Goal: Task Accomplishment & Management: Complete application form

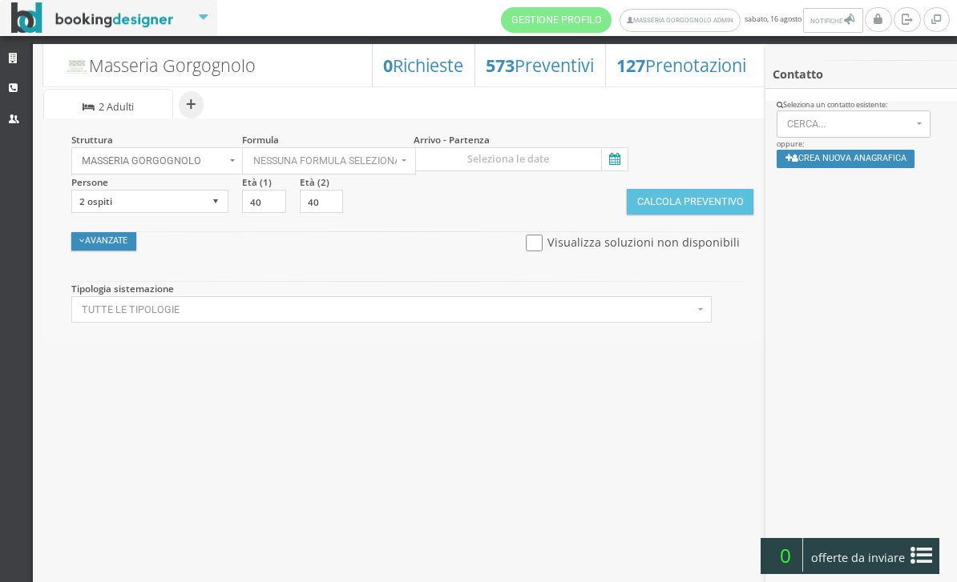
select select
click at [619, 170] on icon at bounding box center [613, 160] width 24 height 22
click at [619, 170] on input at bounding box center [520, 159] width 215 height 24
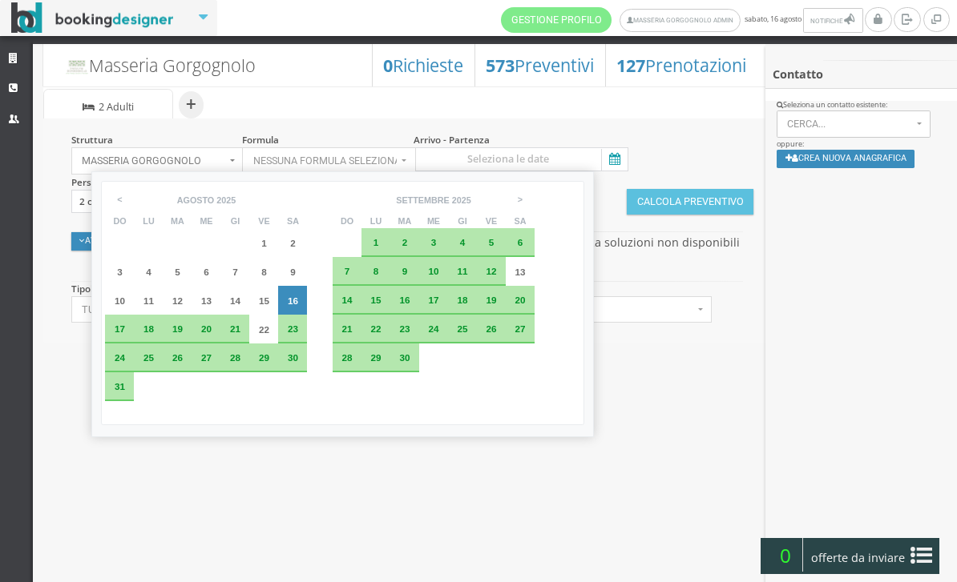
click at [151, 363] on span "25" at bounding box center [148, 358] width 10 height 10
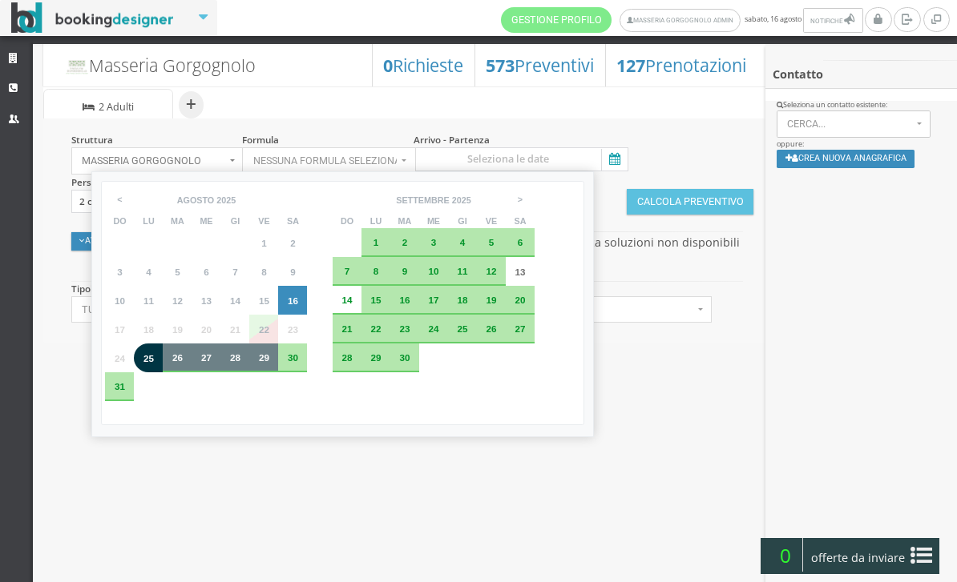
click at [269, 363] on span "29" at bounding box center [264, 358] width 10 height 10
type input "25 ago 2025 - 29 ago 2025"
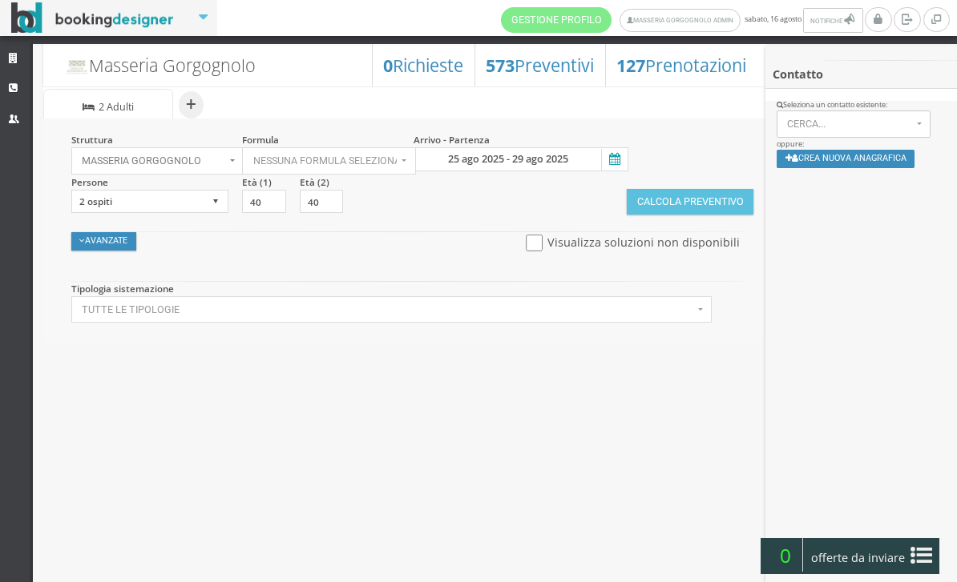
click at [861, 168] on button "Crea nuova anagrafica" at bounding box center [845, 159] width 139 height 18
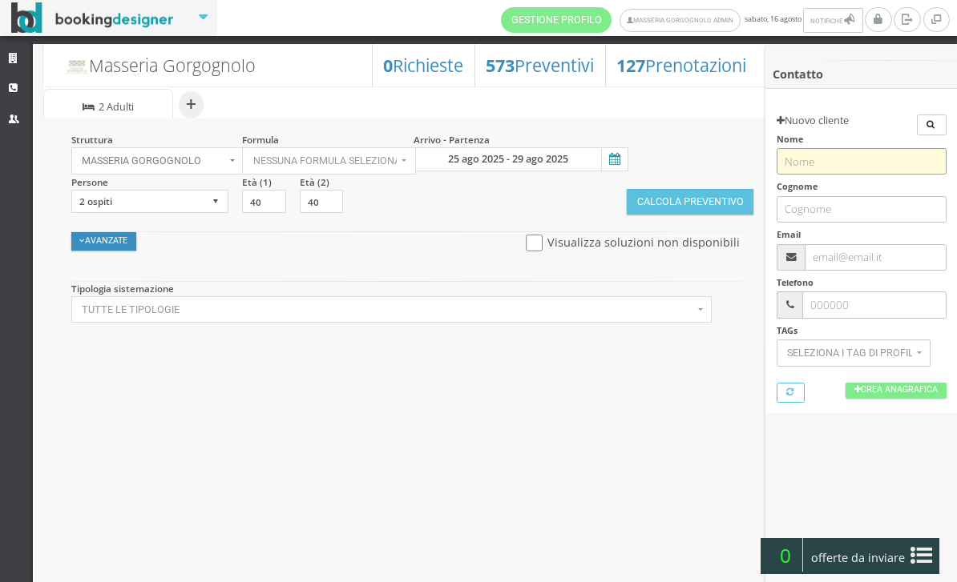
click at [824, 162] on input "text" at bounding box center [861, 161] width 170 height 26
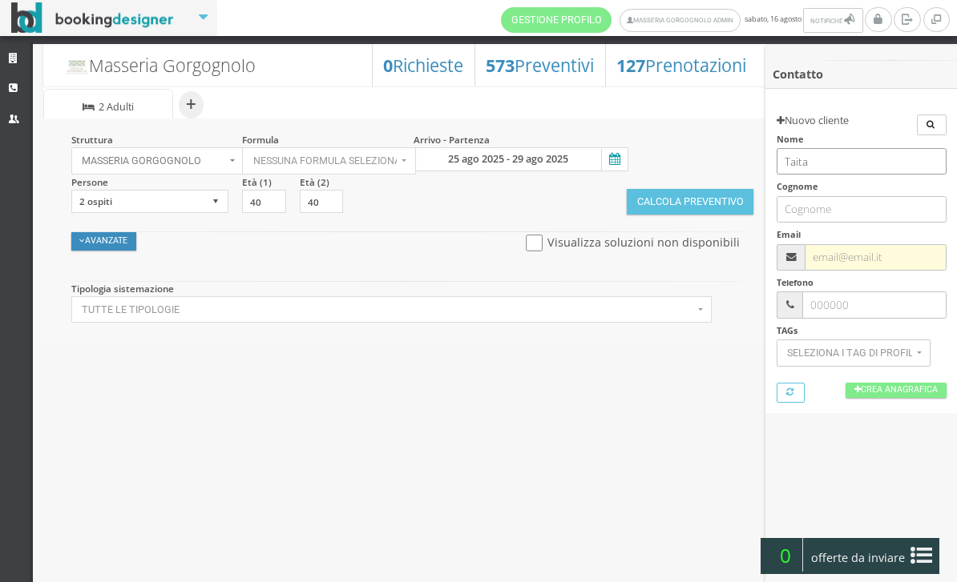
type input "Taita"
click at [857, 258] on input "text" at bounding box center [874, 257] width 141 height 26
paste input "[EMAIL_ADDRESS][DOMAIN_NAME]"
type input "[EMAIL_ADDRESS][DOMAIN_NAME]"
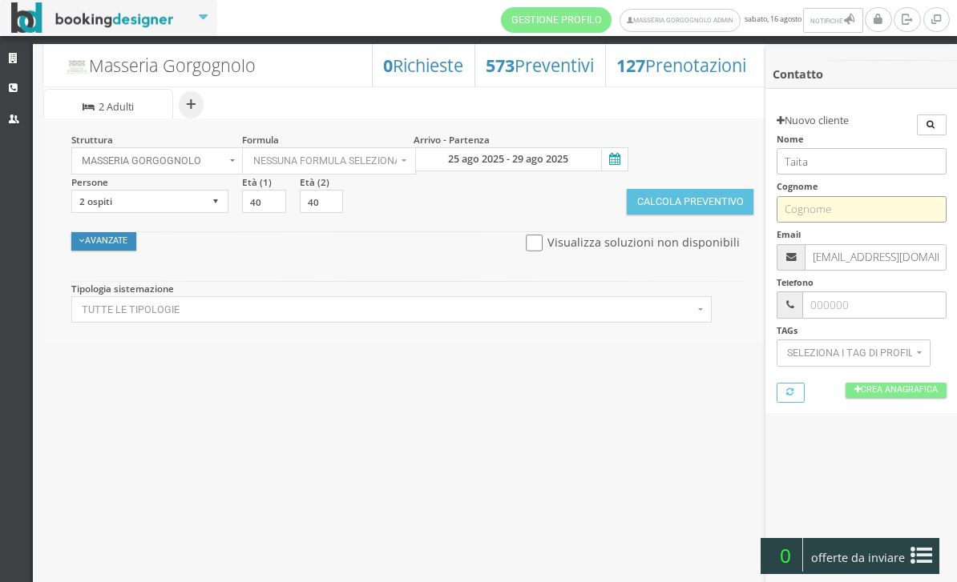
click at [864, 200] on input "text" at bounding box center [861, 209] width 170 height 26
paste input "Talita Zuiderveld"
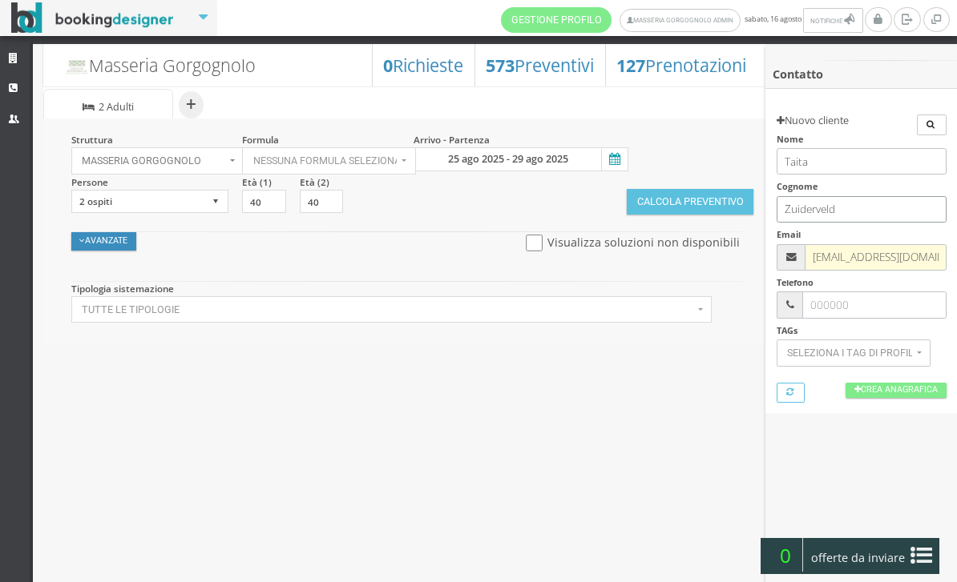
type input "Zuiderveld"
click at [857, 250] on input "[EMAIL_ADDRESS][DOMAIN_NAME]" at bounding box center [874, 257] width 141 height 26
click at [901, 392] on link "Crea Anagrafica" at bounding box center [895, 390] width 101 height 15
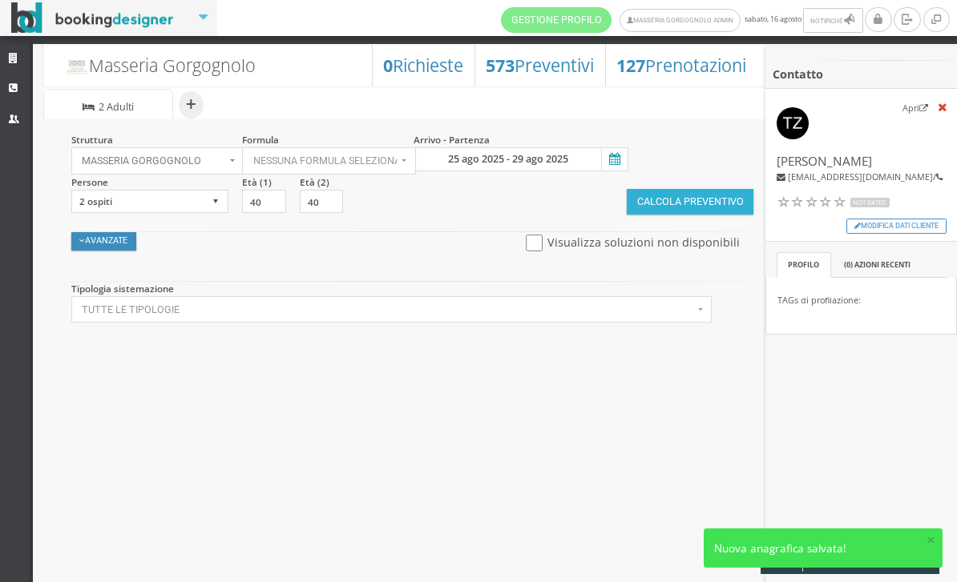
click at [673, 204] on button "Calcola Preventivo" at bounding box center [690, 202] width 127 height 26
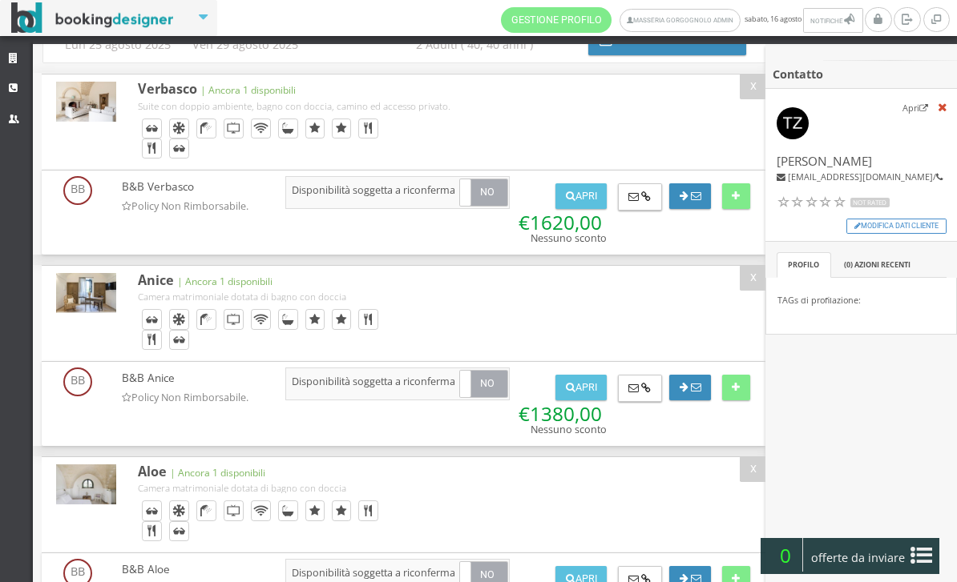
scroll to position [119, 0]
click at [741, 208] on button at bounding box center [736, 196] width 28 height 26
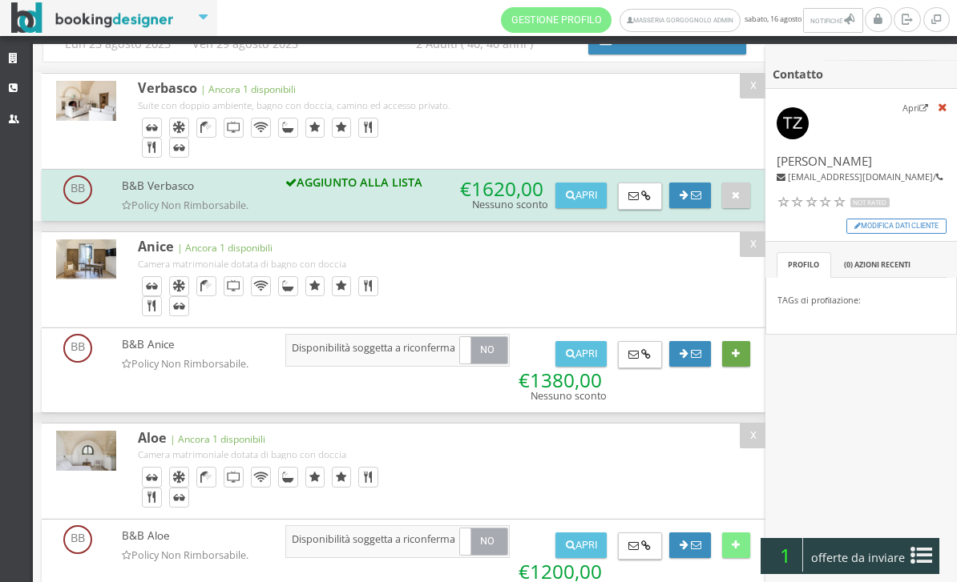
click at [738, 360] on icon at bounding box center [736, 354] width 8 height 10
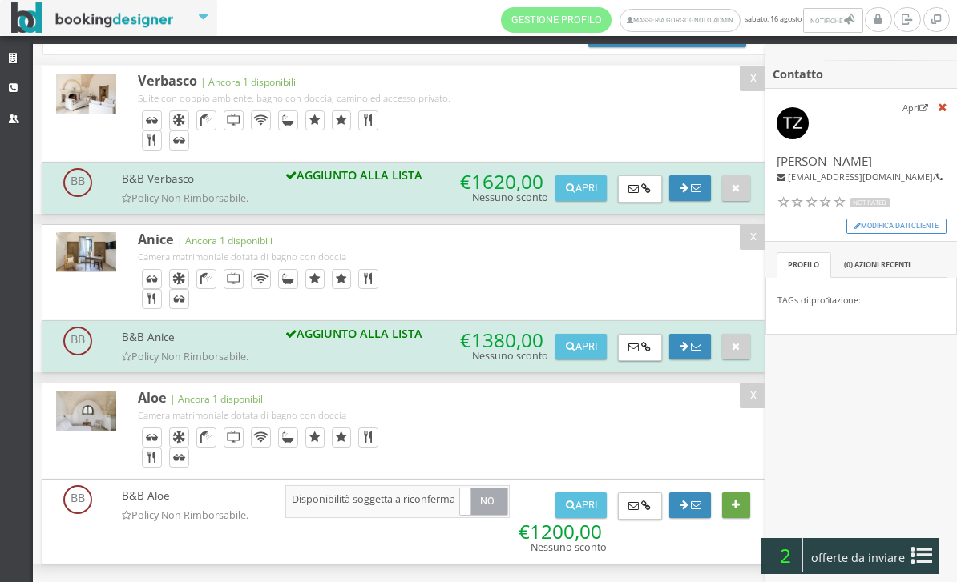
click at [741, 510] on button at bounding box center [736, 506] width 28 height 26
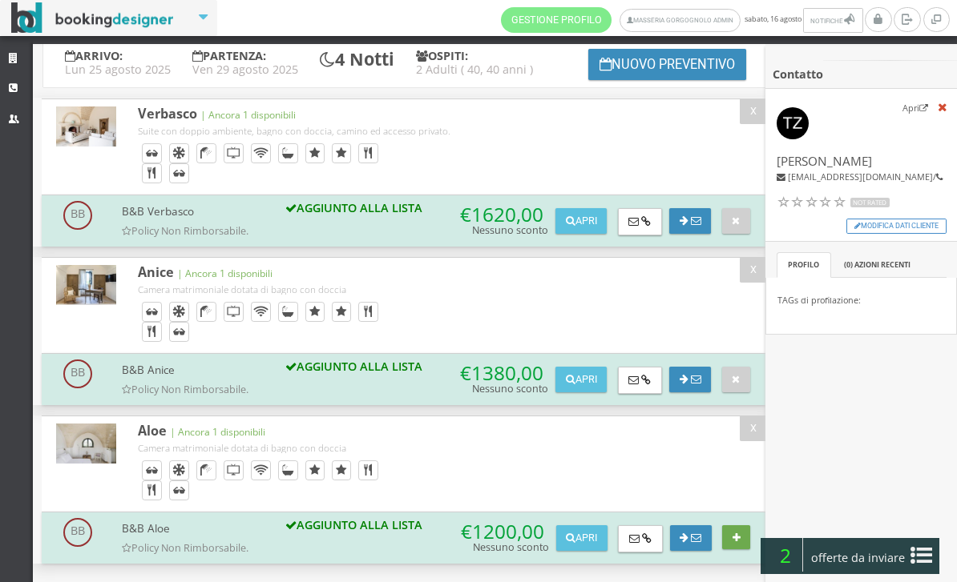
scroll to position [194, 0]
click at [924, 558] on icon at bounding box center [921, 556] width 22 height 26
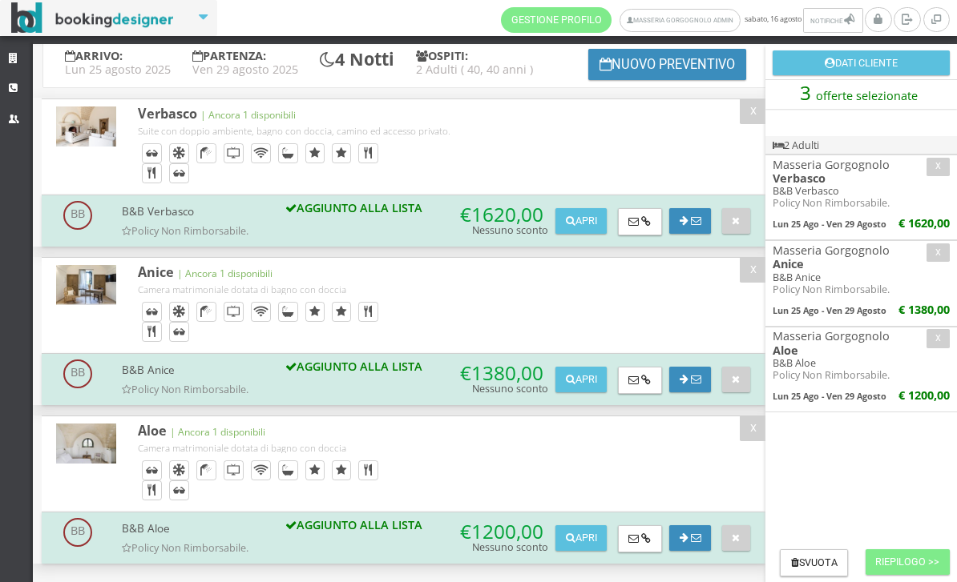
click at [875, 565] on button "Riepilogo >>" at bounding box center [907, 563] width 84 height 26
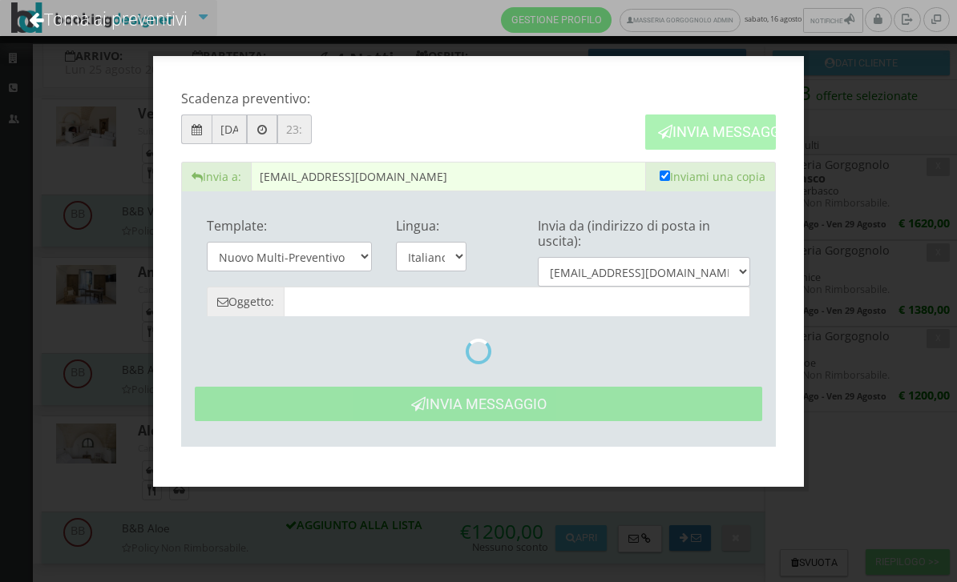
type input "Masseria Gorgognolo: Preventivo - Taita Zuiderveld"
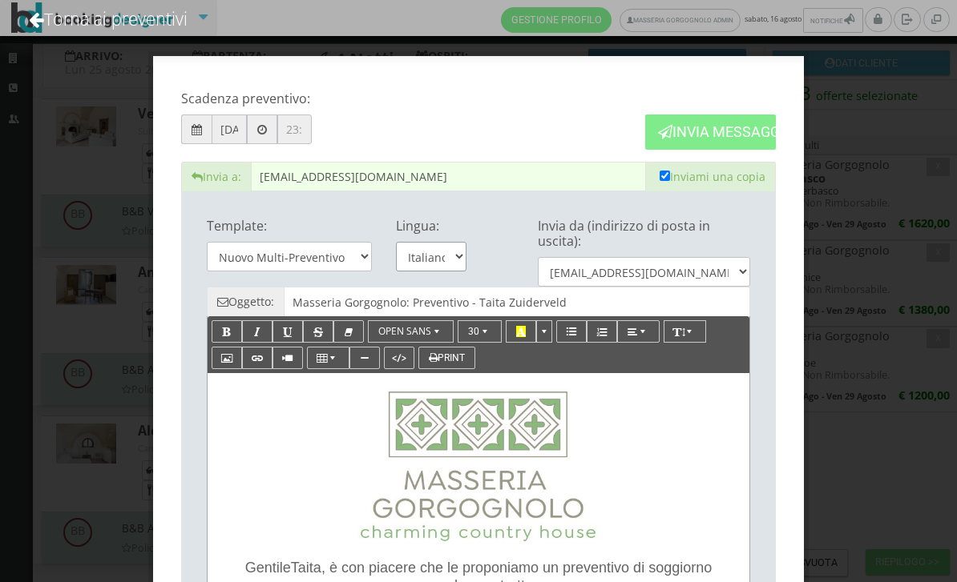
select select "en"
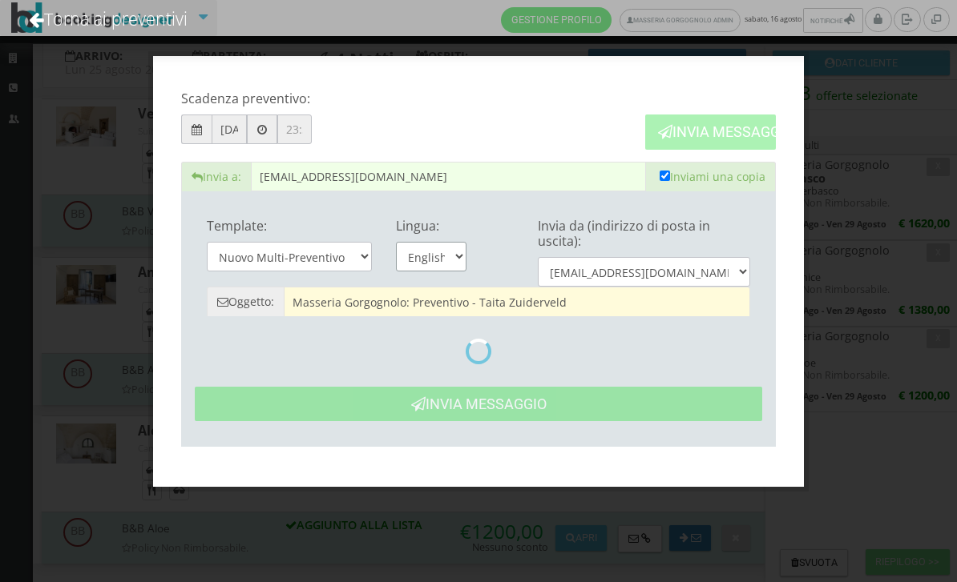
type input "Masseria Gorgognolo: Quote- Taita Zuiderveld"
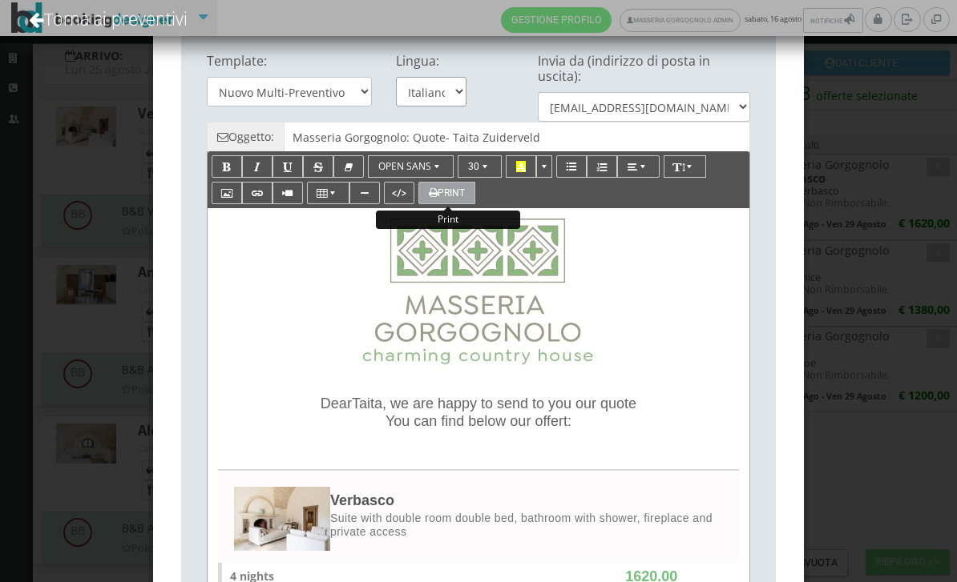
scroll to position [206, 0]
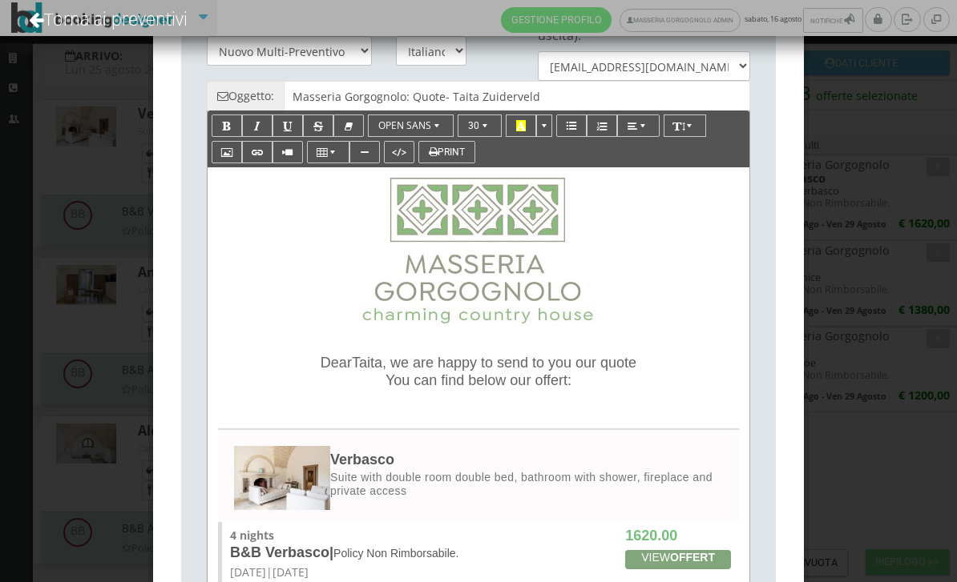
drag, startPoint x: 293, startPoint y: 360, endPoint x: 450, endPoint y: 397, distance: 161.5
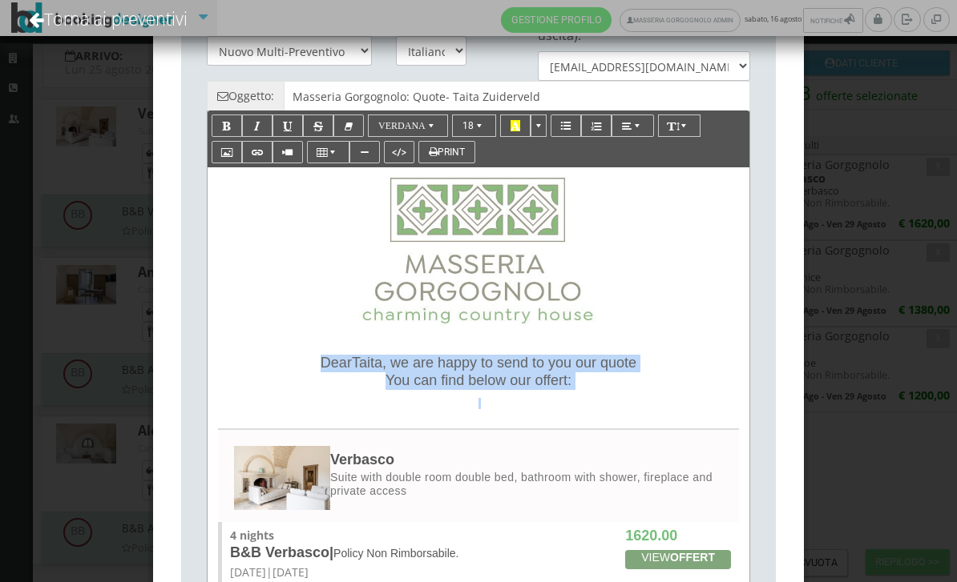
paste div
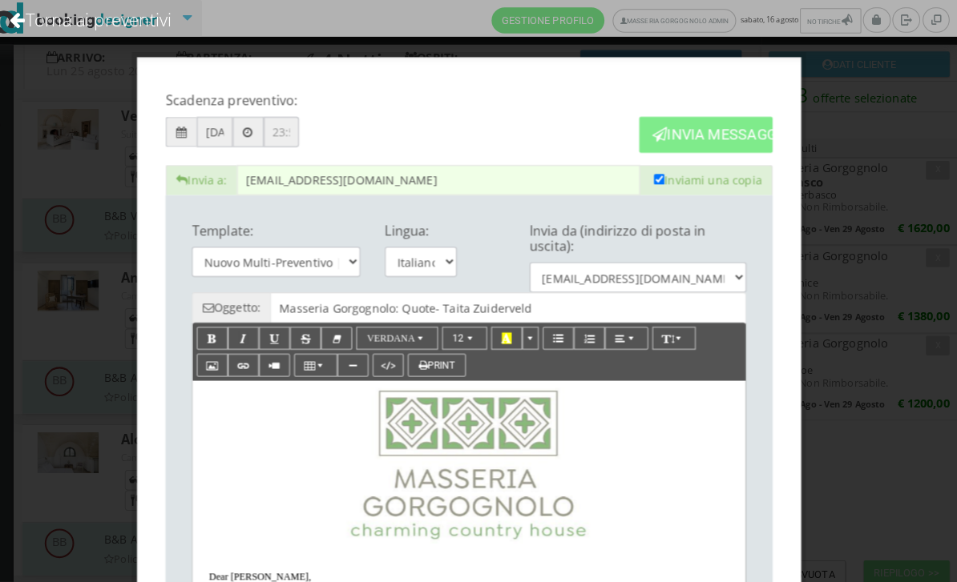
scroll to position [0, 0]
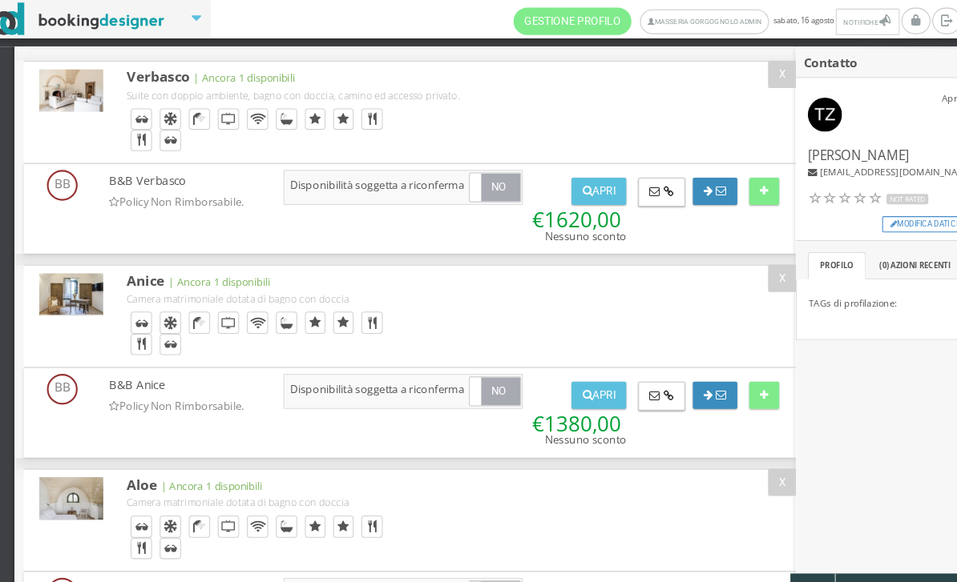
scroll to position [17, 0]
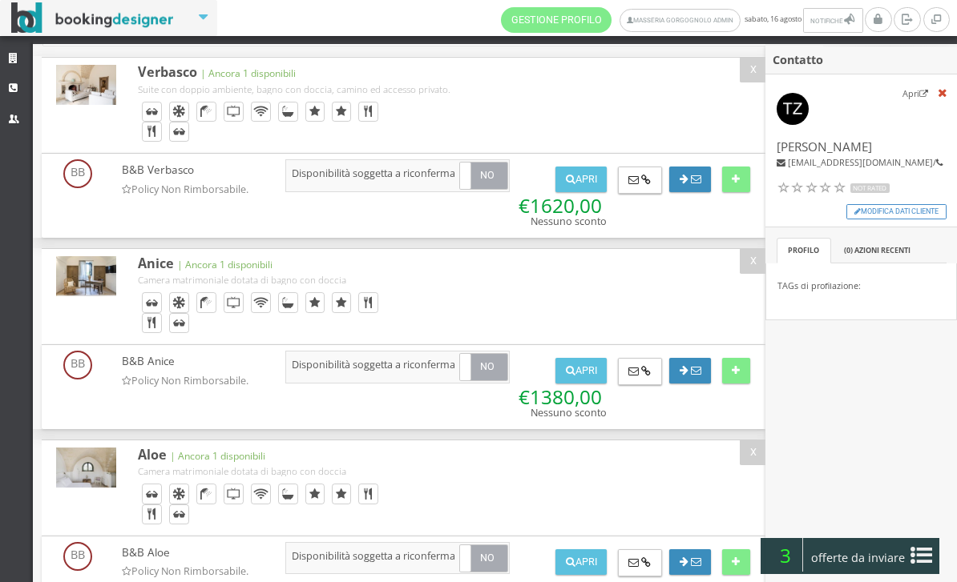
click at [915, 553] on icon at bounding box center [921, 556] width 22 height 26
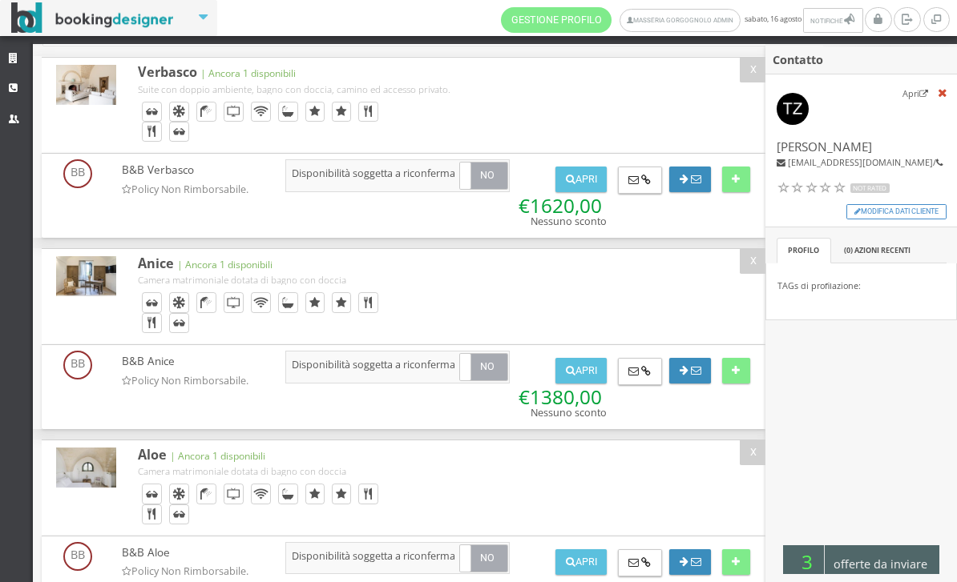
scroll to position [0, 0]
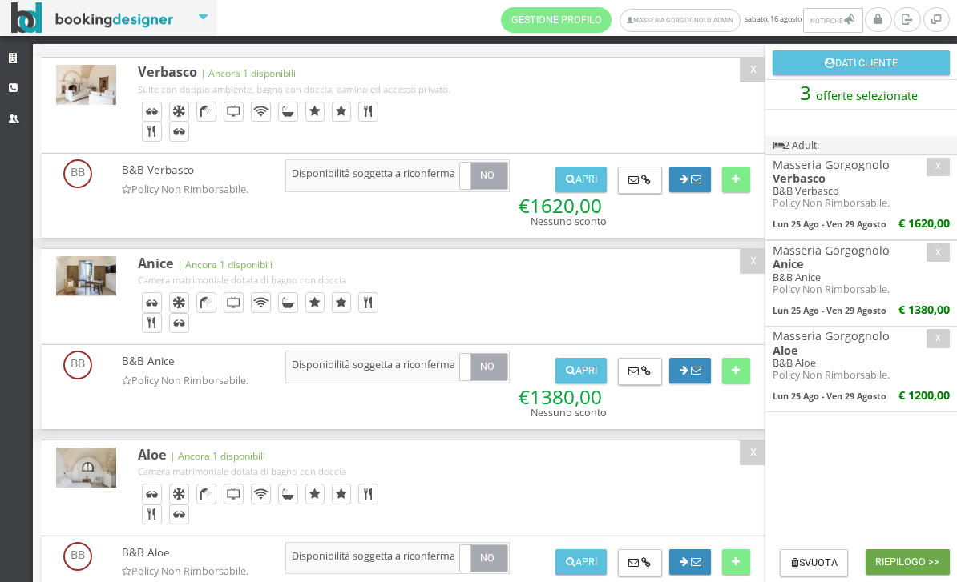
click at [904, 563] on button "Riepilogo >>" at bounding box center [907, 563] width 84 height 26
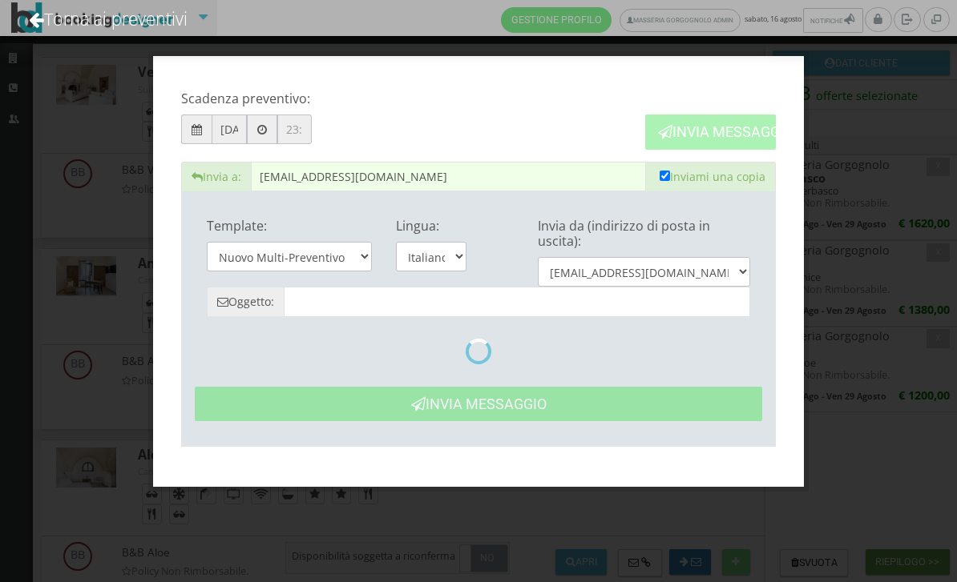
type input "Masseria Gorgognolo: Preventivo - Taita Zuiderveld"
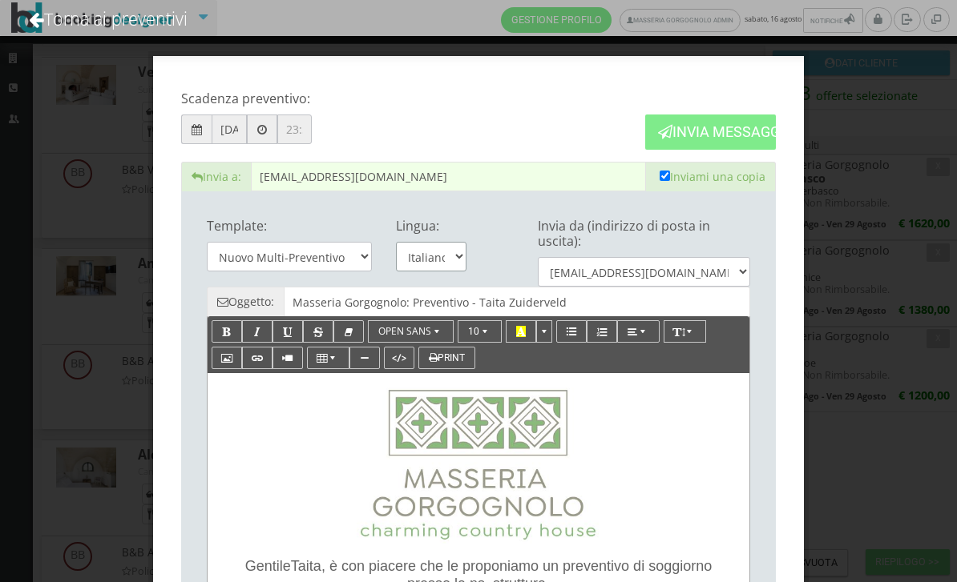
click at [445, 252] on select "Italiano English" at bounding box center [431, 257] width 71 height 30
select select "en"
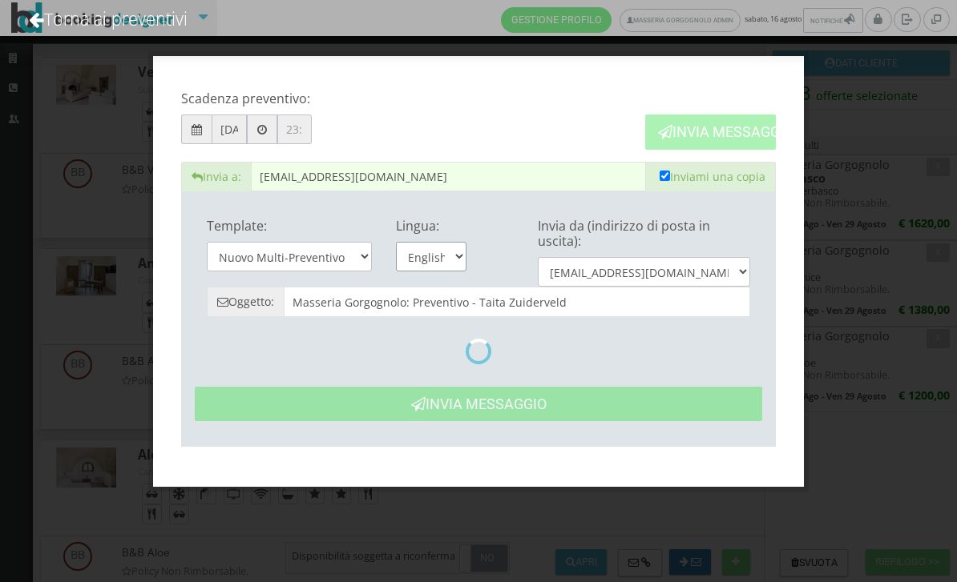
type input "Masseria Gorgognolo: Quote- Taita Zuiderveld"
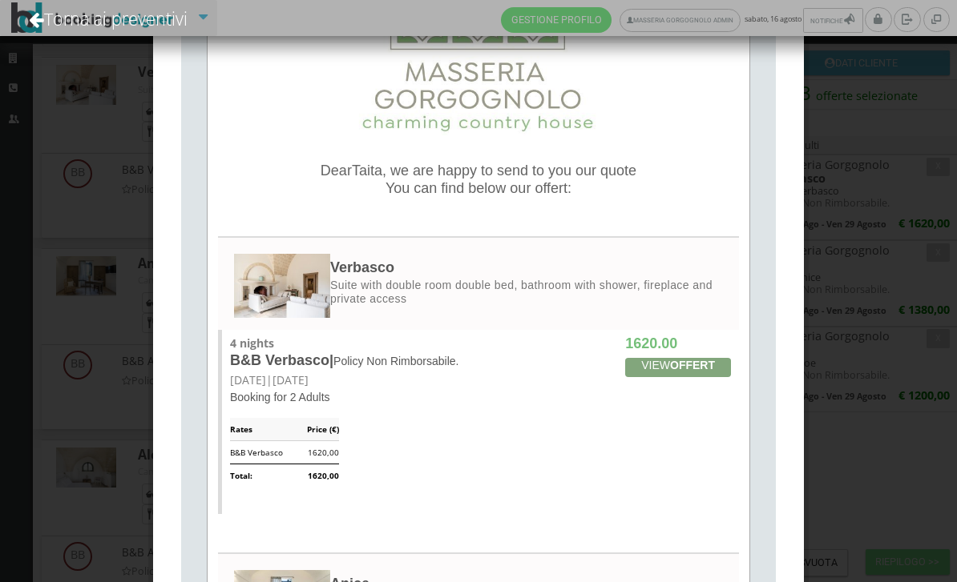
scroll to position [391, 0]
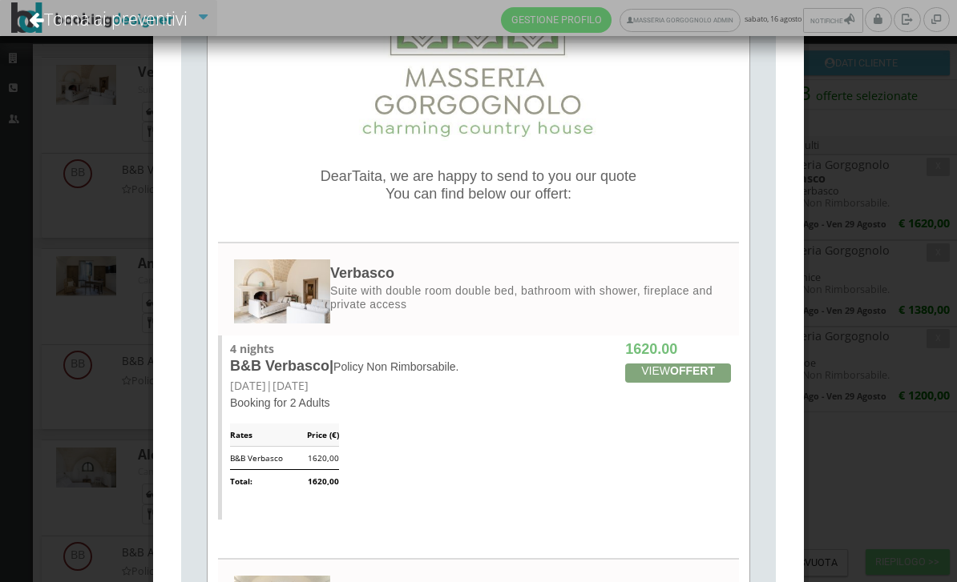
drag, startPoint x: 298, startPoint y: 175, endPoint x: 449, endPoint y: 205, distance: 154.3
click at [449, 205] on div "Dear [PERSON_NAME] , we are happy to send to you our quote You can find below o…" at bounding box center [479, 189] width 526 height 43
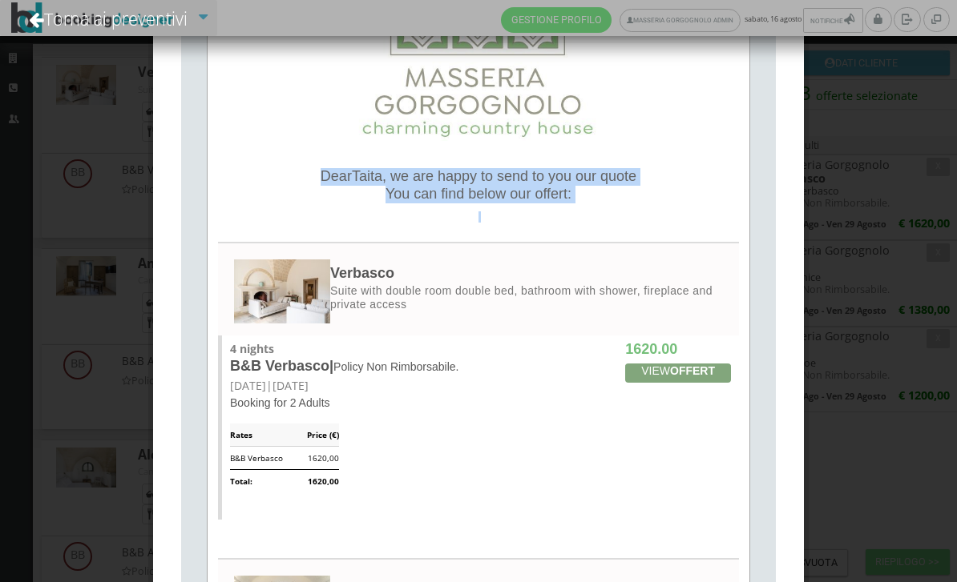
paste div
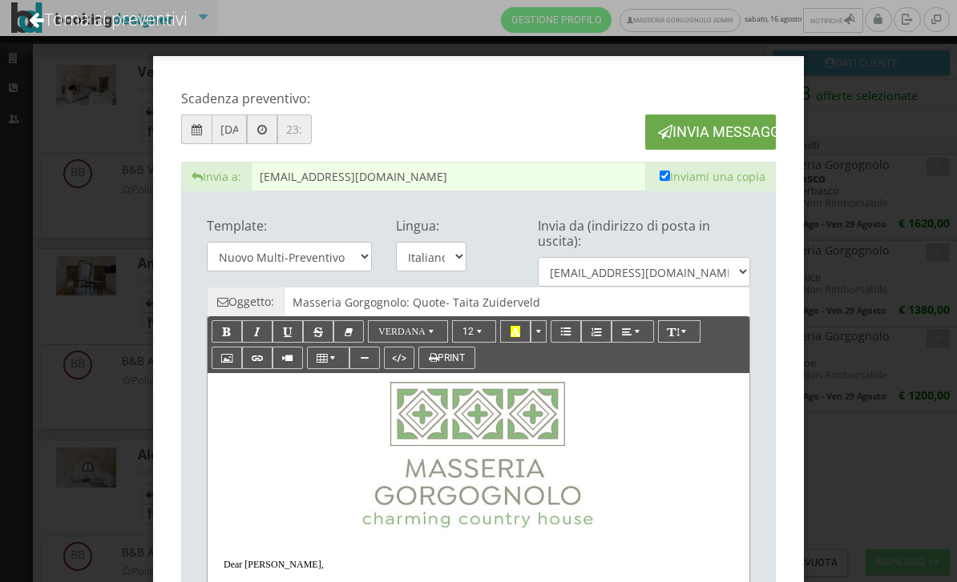
scroll to position [0, 0]
click at [720, 126] on button "Invia Messaggio" at bounding box center [710, 132] width 131 height 34
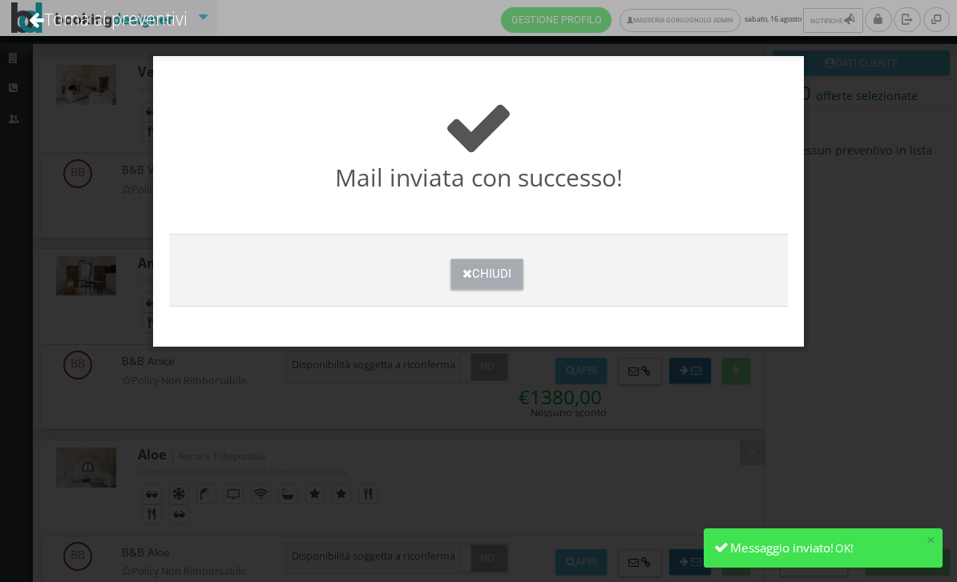
click at [488, 283] on button "Chiudi" at bounding box center [486, 274] width 73 height 31
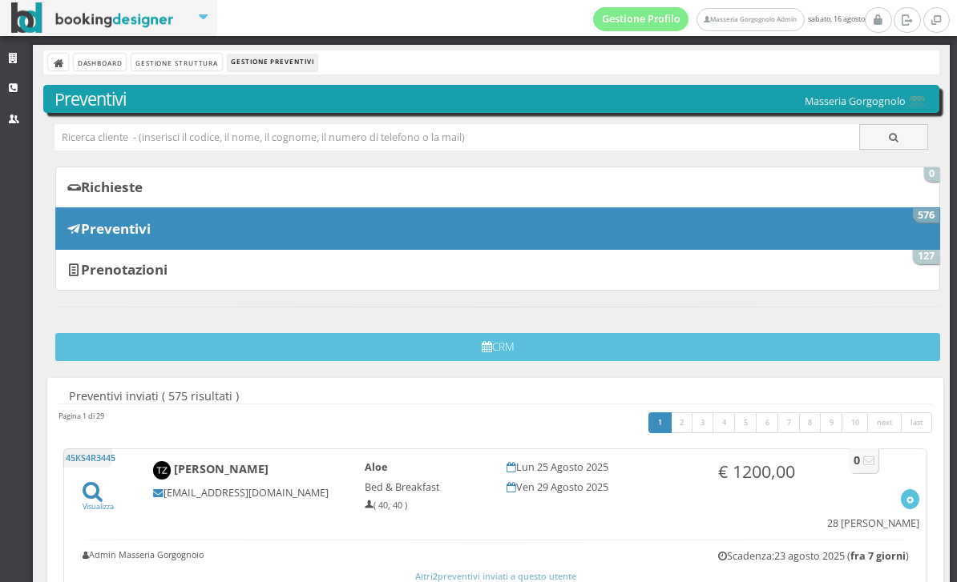
scroll to position [-1, 0]
